Goal: Task Accomplishment & Management: Complete application form

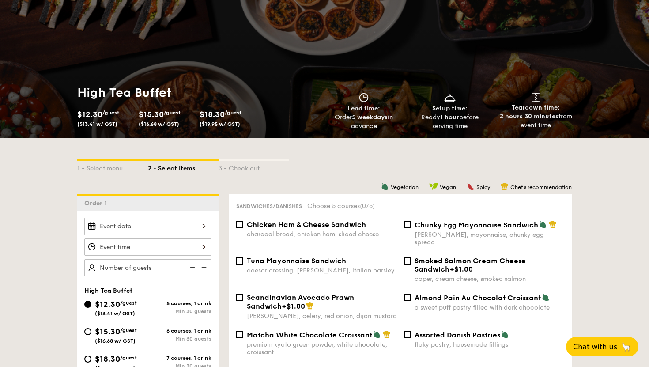
scroll to position [138, 0]
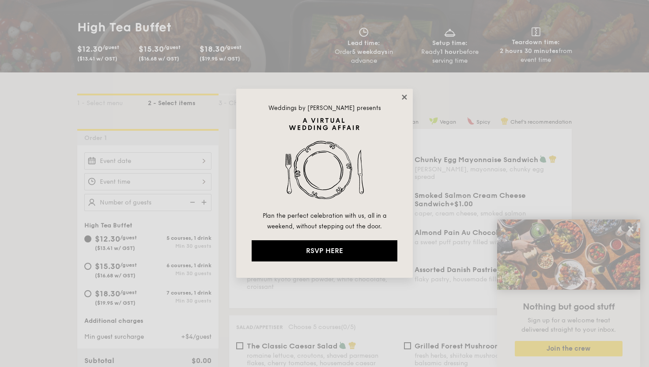
click at [405, 98] on icon at bounding box center [404, 97] width 5 height 5
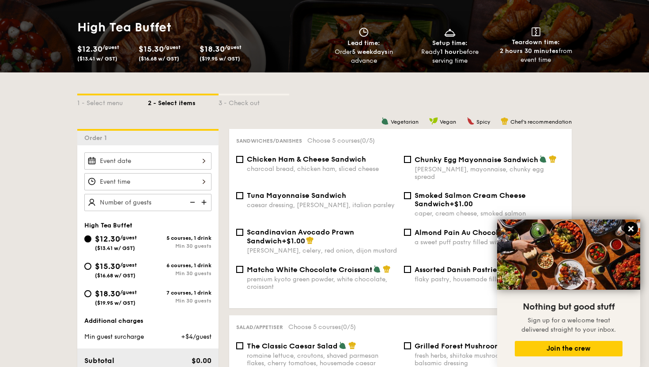
click at [630, 228] on icon at bounding box center [631, 228] width 5 height 5
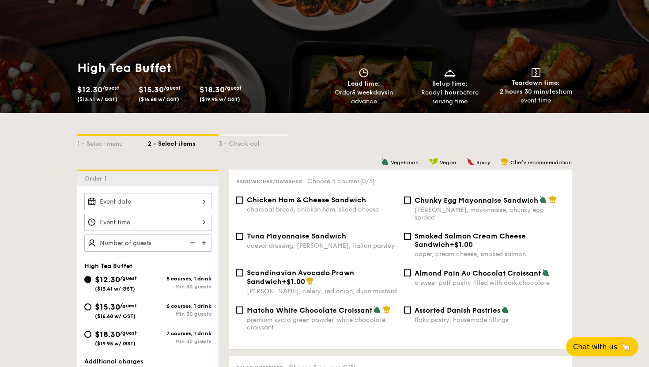
scroll to position [98, 0]
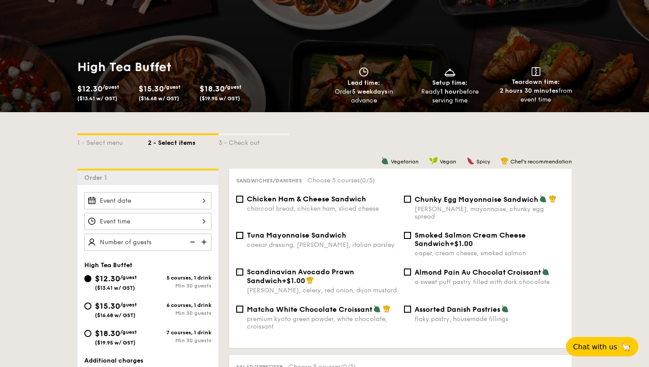
click at [106, 99] on span "($13.41 w/ GST)" at bounding box center [97, 98] width 40 height 6
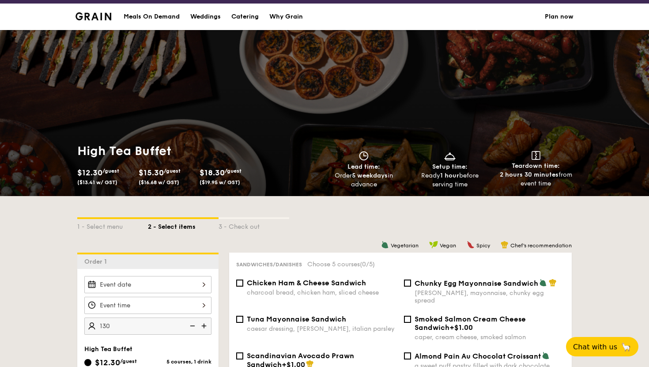
scroll to position [4, 0]
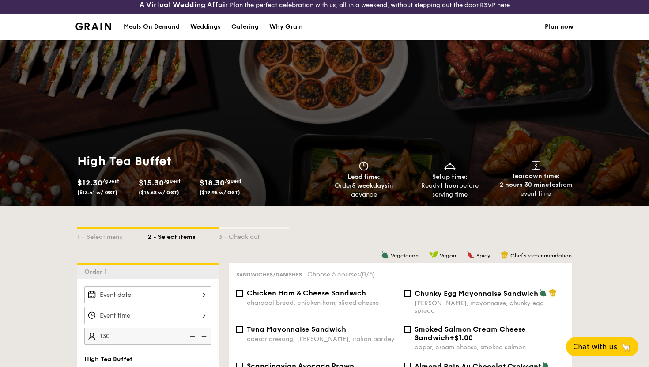
type input "130 guests"
click at [256, 26] on div "Catering" at bounding box center [245, 27] width 27 height 27
select select
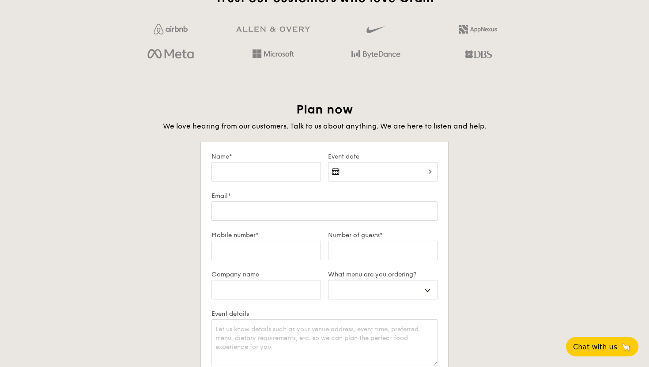
scroll to position [1438, 0]
click at [251, 171] on input "Name*" at bounding box center [267, 170] width 110 height 19
type input "[PERSON_NAME]"
type input "[EMAIL_ADDRESS][DOMAIN_NAME]"
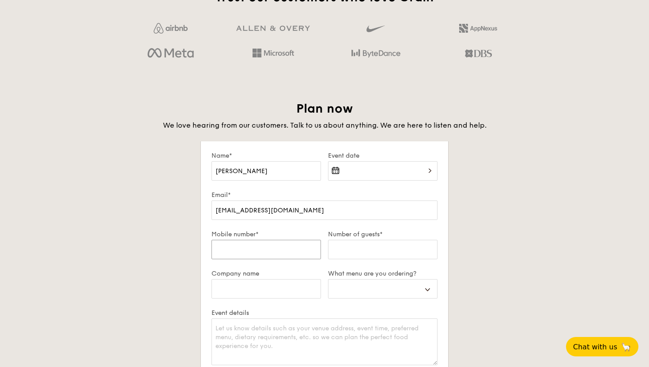
type input "87895372"
select select
click at [336, 171] on div "2025 Oct [DATE] Tue Wed Thu Fri Sat Sun 1 2 3 4 5 6 7 8 9 10 11 12 13 14 15 16 …" at bounding box center [383, 176] width 110 height 30
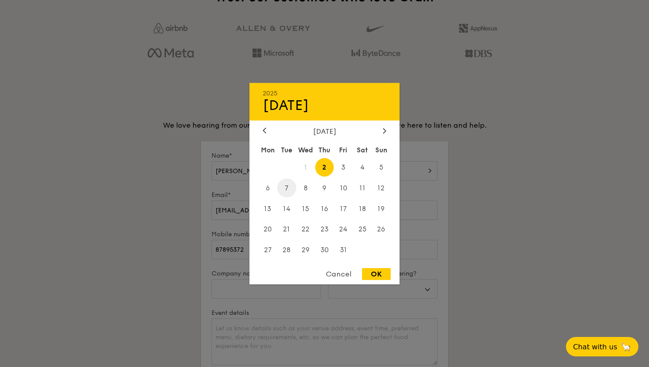
click at [290, 189] on span "7" at bounding box center [286, 188] width 19 height 19
click at [381, 279] on div "OK" at bounding box center [376, 274] width 29 height 12
type input "[DATE]"
select select
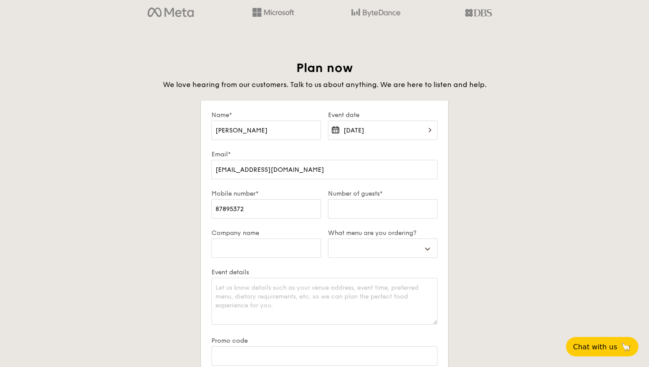
scroll to position [1502, 0]
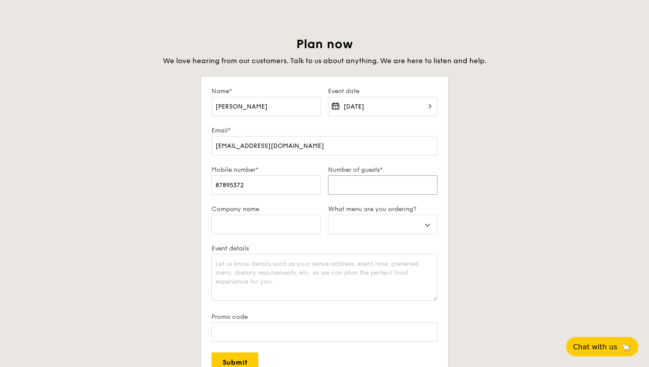
click at [360, 186] on input "Number of guests*" at bounding box center [383, 184] width 110 height 19
type input "1"
select select
type input "13"
select select
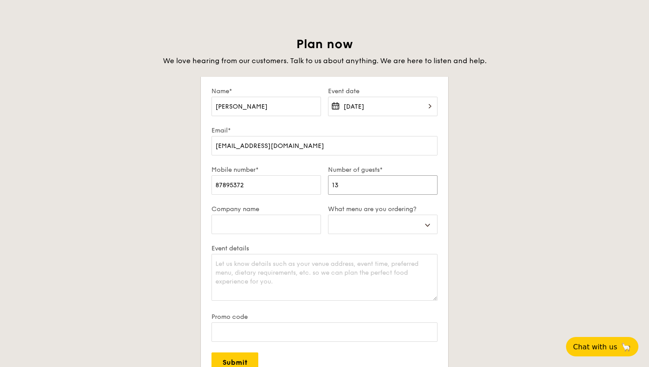
type input "130"
select select
type input "130"
click at [350, 224] on select "Buffet Mini Buffet High Tea Canapés Meal Boxes Wedding" at bounding box center [383, 224] width 110 height 19
select select "buffet"
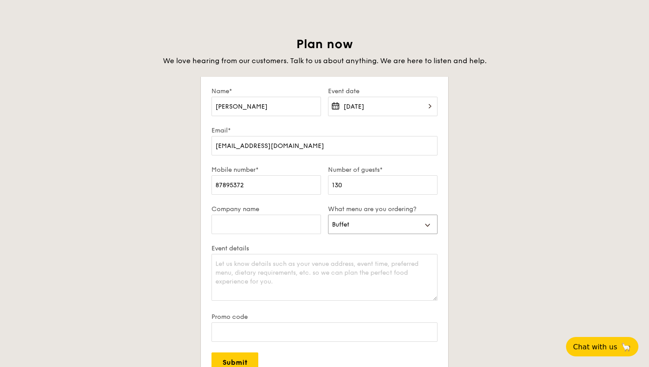
click at [328, 215] on select "Buffet Mini Buffet High Tea Canapés Meal Boxes Wedding" at bounding box center [383, 224] width 110 height 19
click at [296, 221] on input "Company name" at bounding box center [267, 224] width 110 height 19
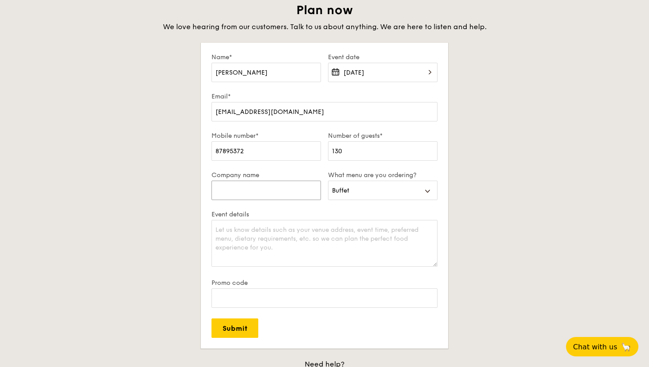
scroll to position [1538, 0]
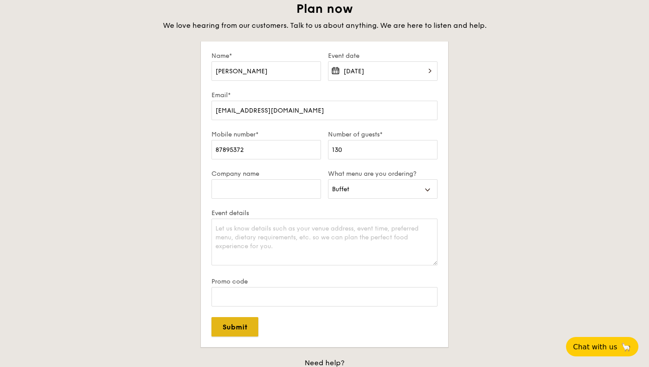
click at [246, 323] on input "Submit" at bounding box center [235, 326] width 47 height 19
select select
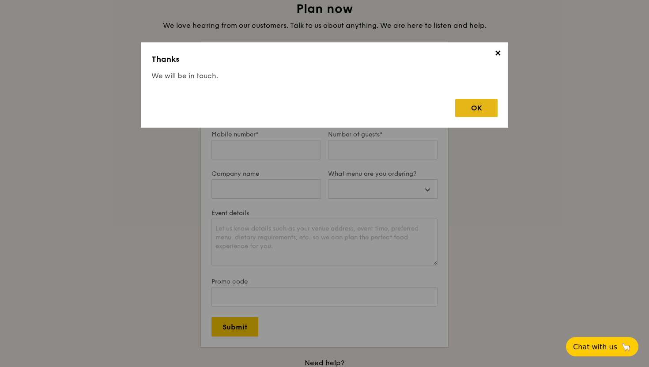
click at [482, 115] on div "OK" at bounding box center [477, 108] width 42 height 18
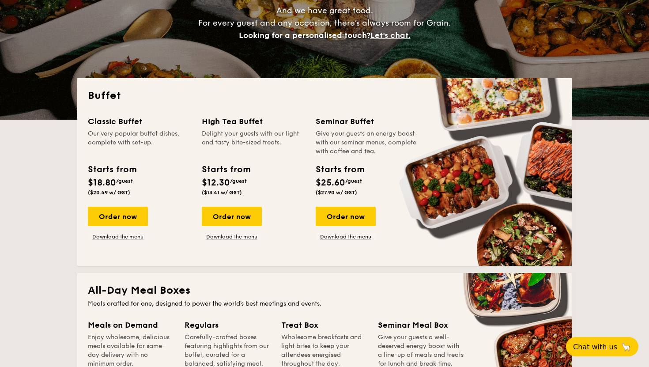
scroll to position [143, 0]
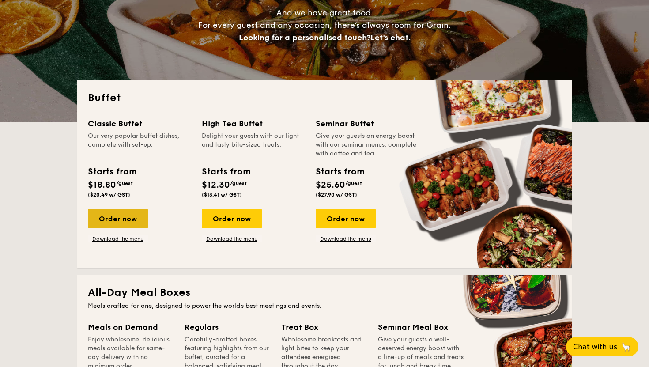
click at [119, 219] on div "Order now" at bounding box center [118, 218] width 60 height 19
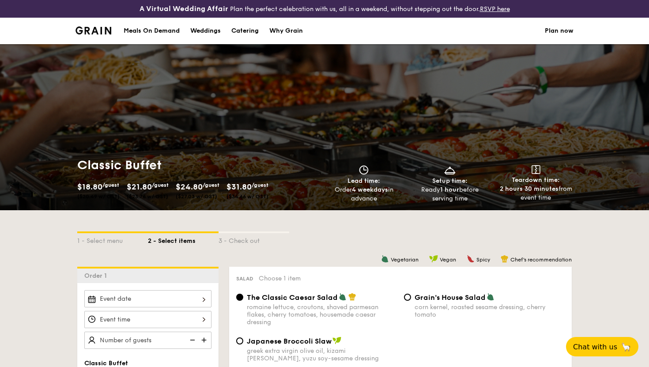
select select
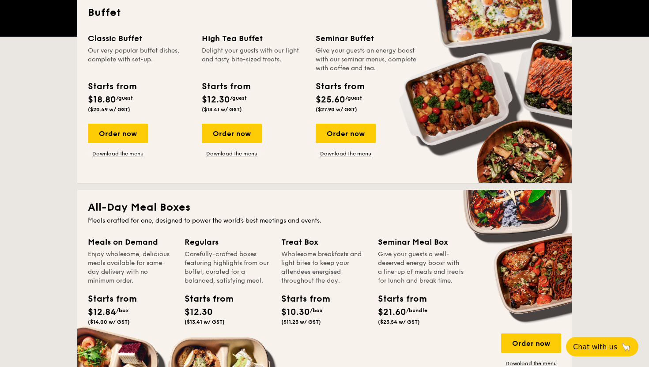
scroll to position [242, 0]
